Goal: Transaction & Acquisition: Book appointment/travel/reservation

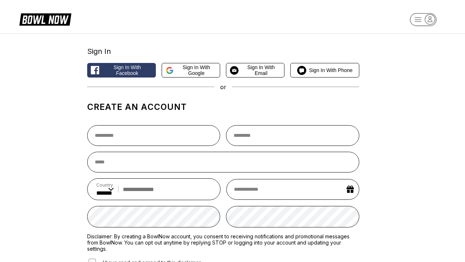
select select "**"
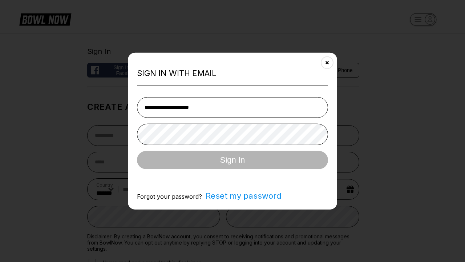
type input "**********"
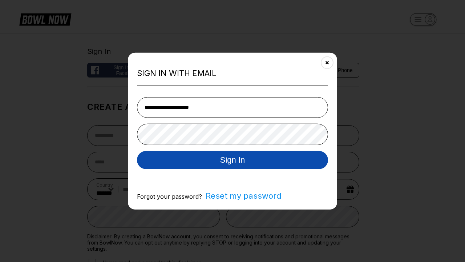
click at [233, 160] on button "Sign In" at bounding box center [232, 159] width 191 height 18
